Goal: Transaction & Acquisition: Purchase product/service

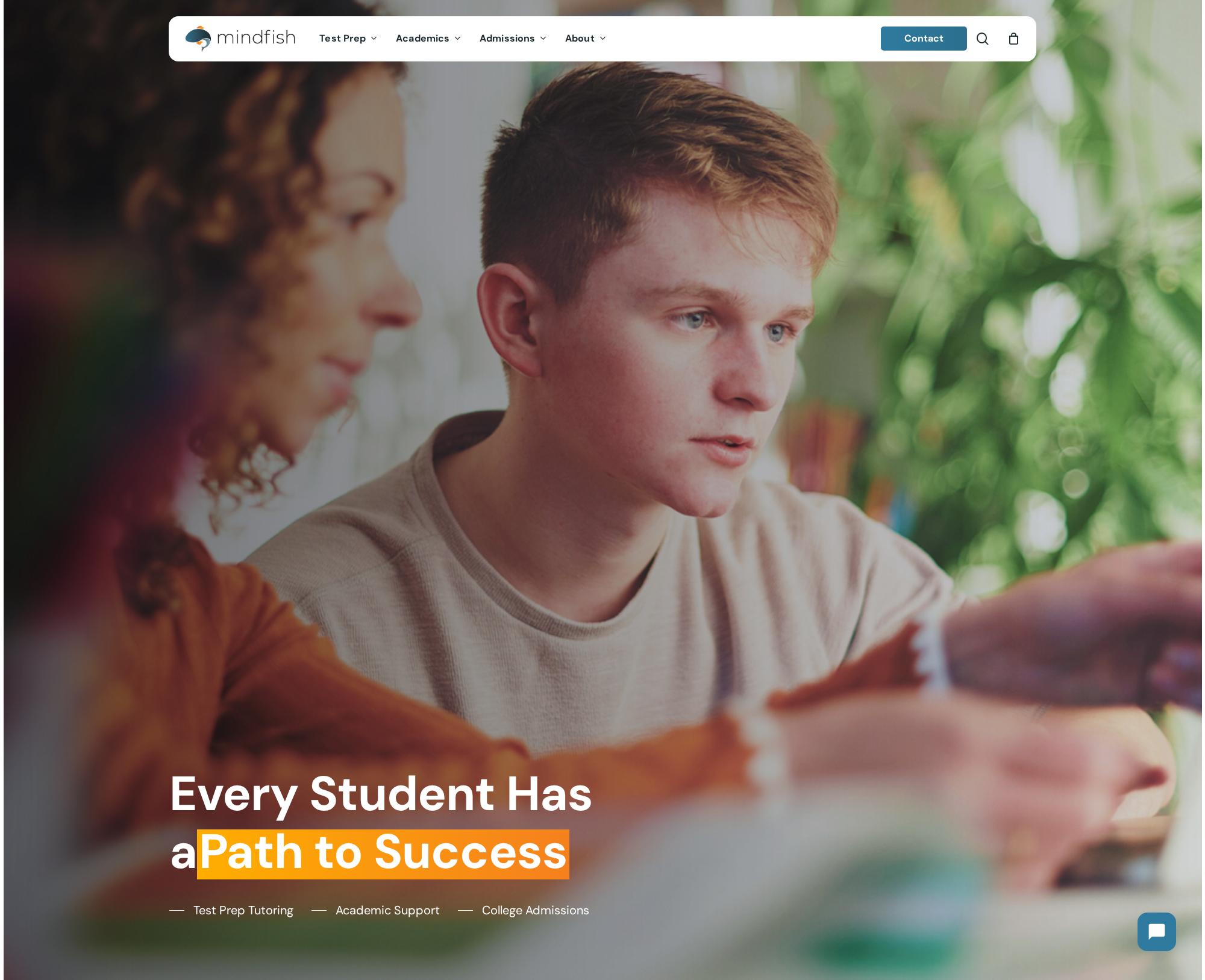
click at [1012, 42] on icon "Cart" at bounding box center [1013, 39] width 14 height 13
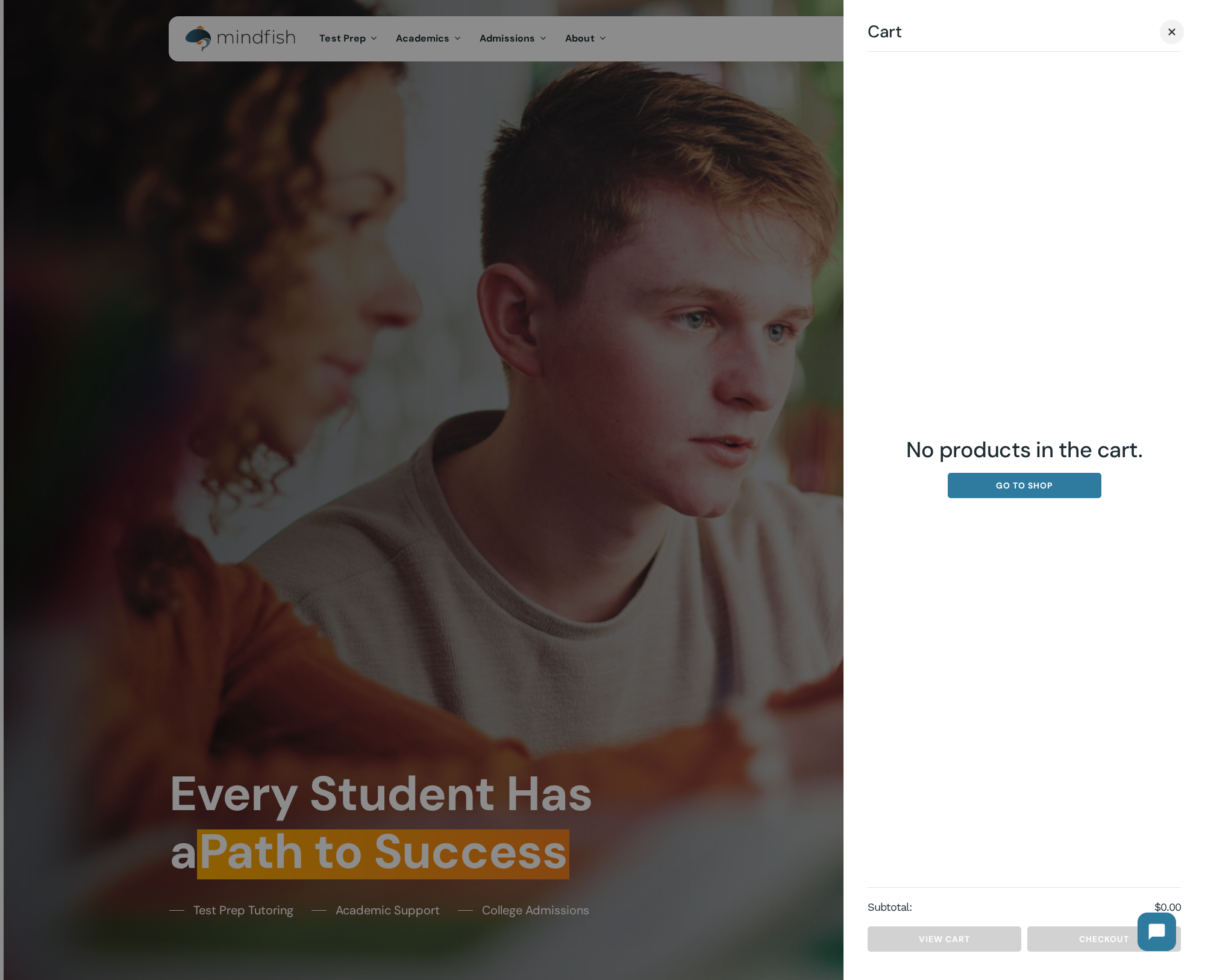
click at [1168, 34] on span "Cart" at bounding box center [1171, 31] width 7 height 7
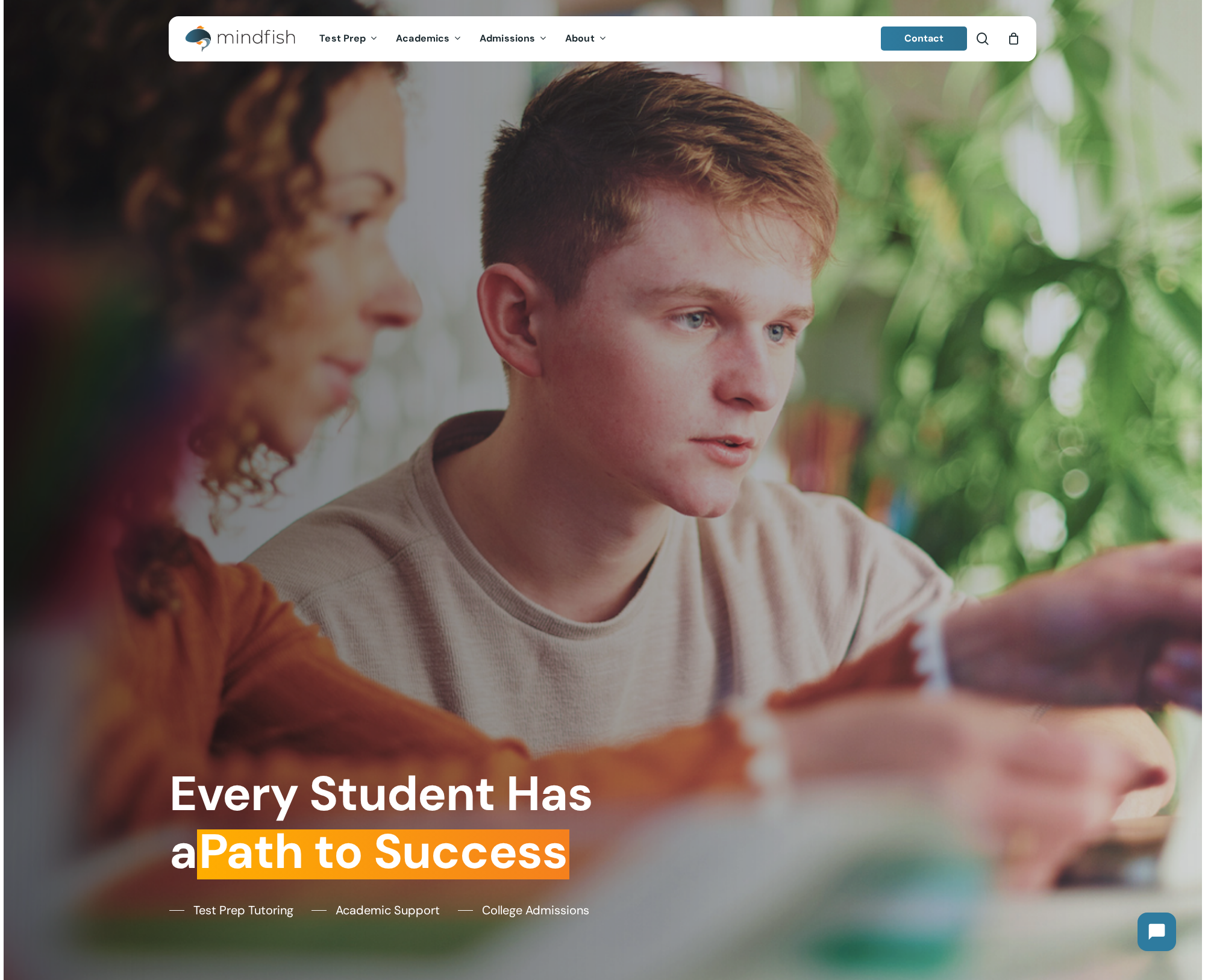
click at [1009, 38] on icon "Cart" at bounding box center [1013, 39] width 14 height 13
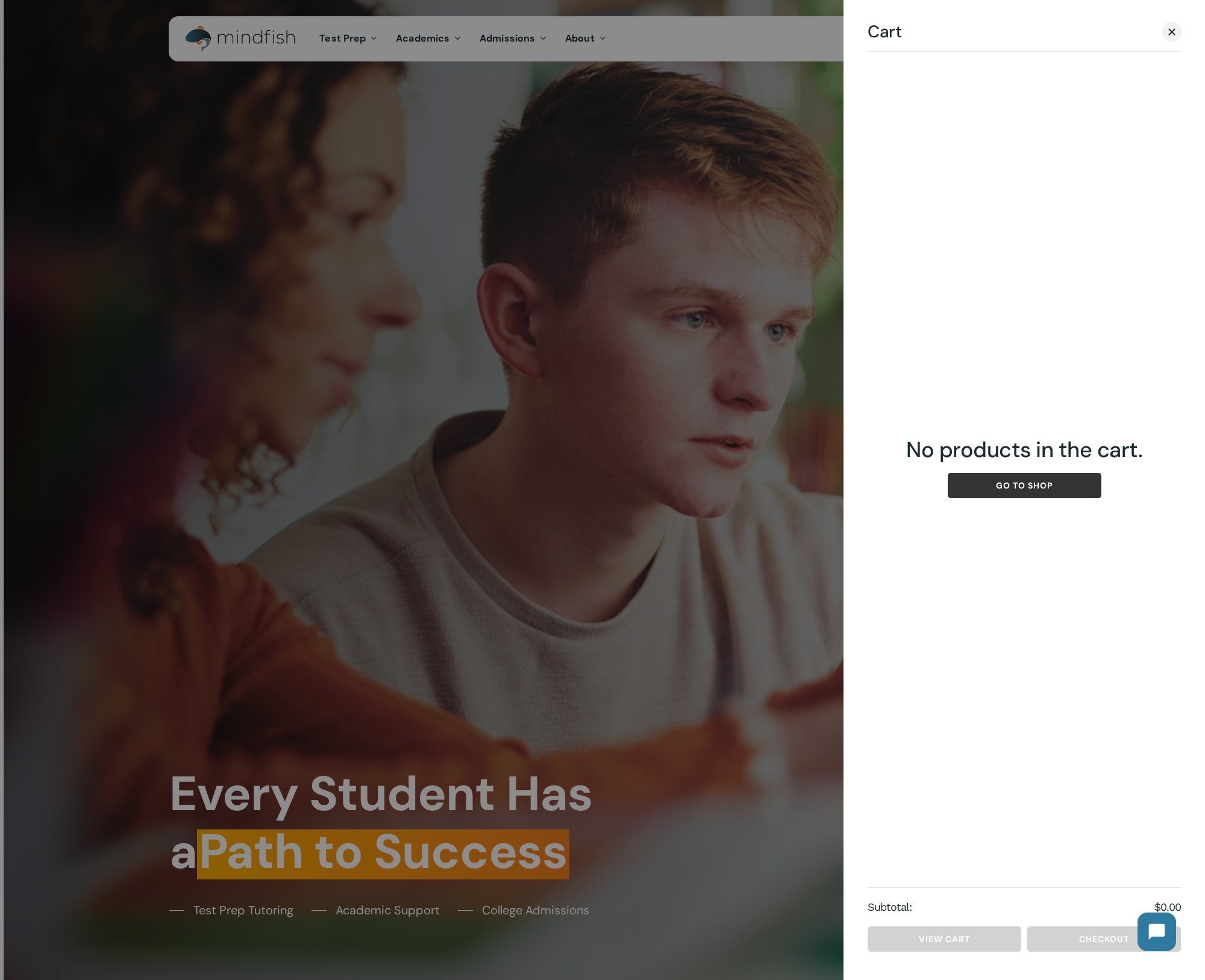
click at [1016, 493] on link "Go to shop" at bounding box center [1025, 486] width 154 height 26
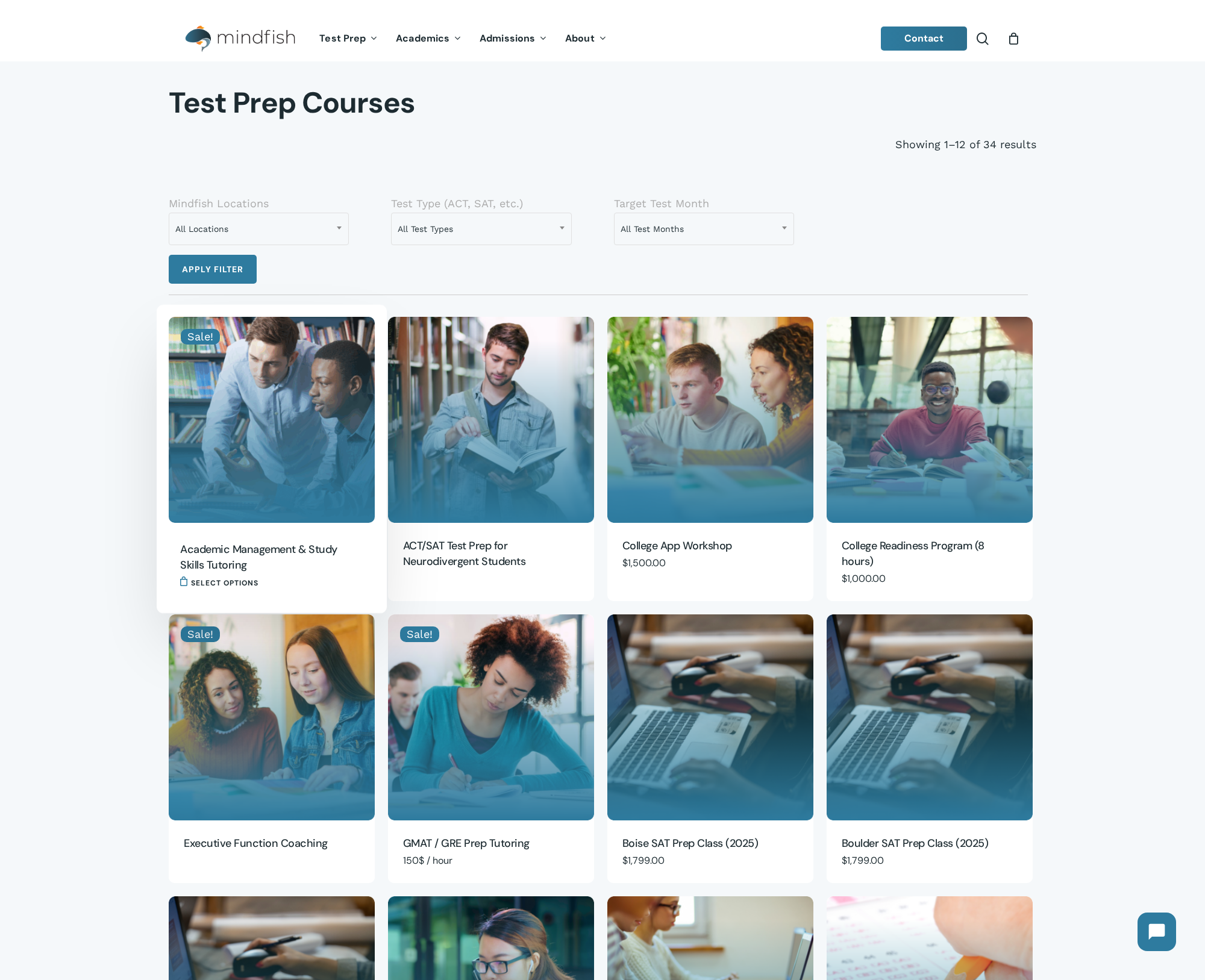
click at [302, 433] on img "Academic Management & Study Skills Tutoring" at bounding box center [272, 420] width 206 height 206
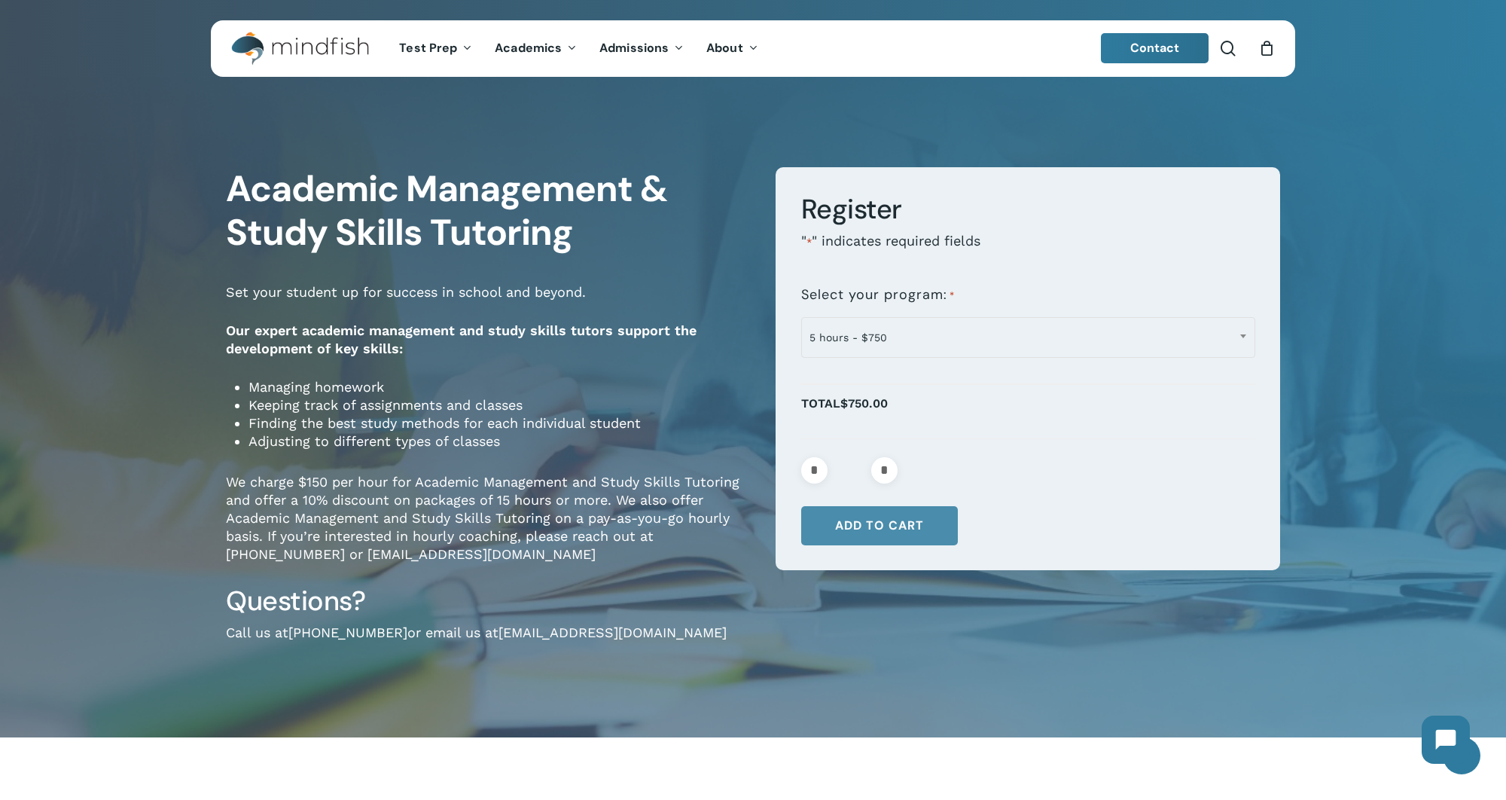
click at [871, 532] on button "Add to cart" at bounding box center [879, 525] width 157 height 39
